Goal: Find specific page/section: Find specific page/section

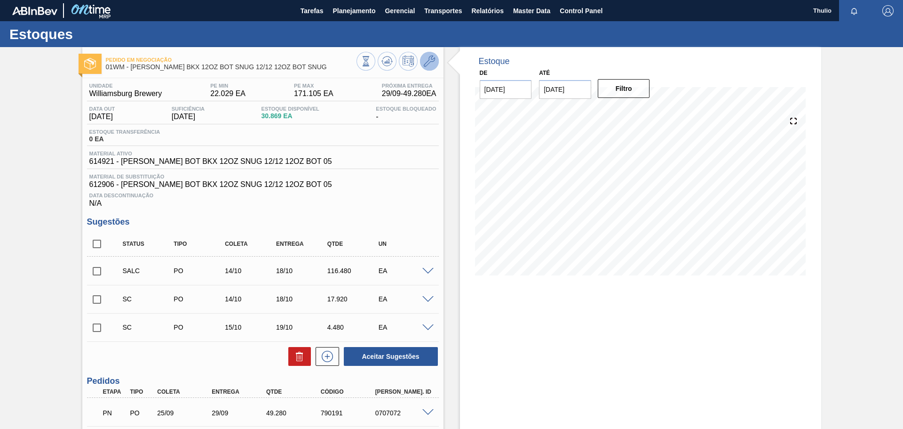
click at [431, 66] on icon at bounding box center [429, 61] width 11 height 11
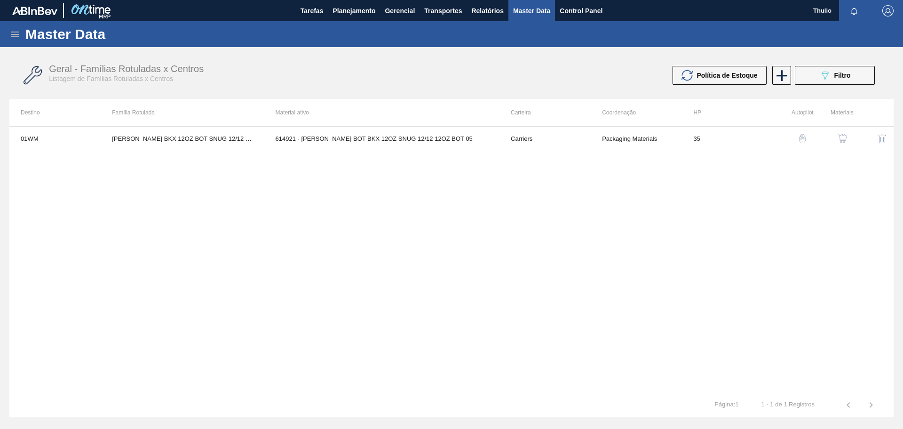
click at [842, 140] on img "button" at bounding box center [842, 138] width 9 height 9
